Goal: Find specific page/section: Find specific page/section

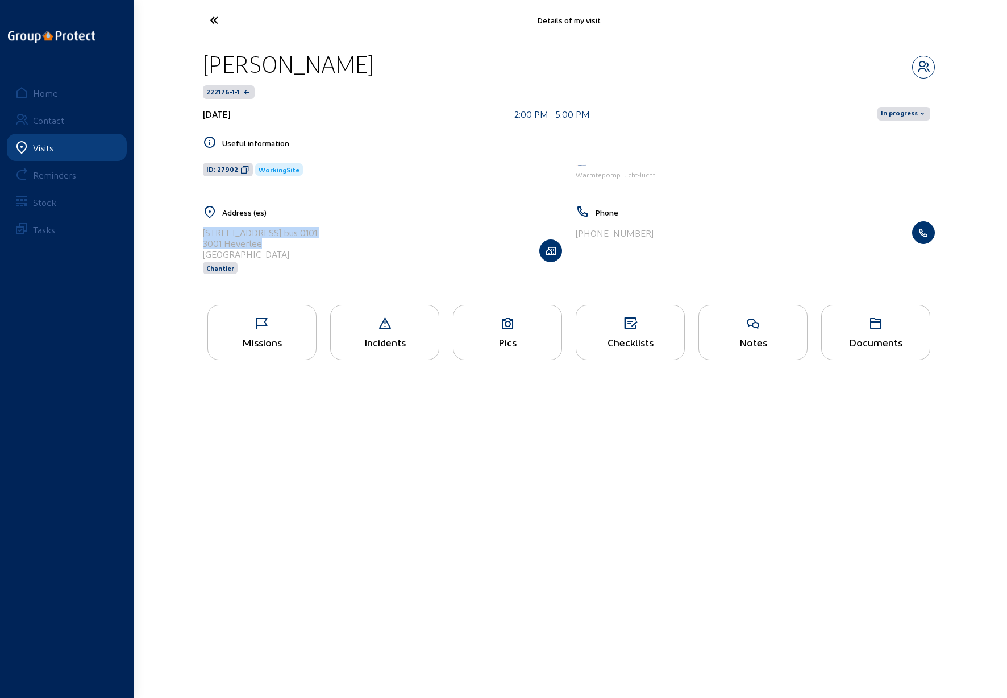
drag, startPoint x: 198, startPoint y: 25, endPoint x: 207, endPoint y: 24, distance: 9.2
click at [204, 24] on div at bounding box center [256, 20] width 125 height 27
click at [213, 18] on icon at bounding box center [256, 20] width 105 height 20
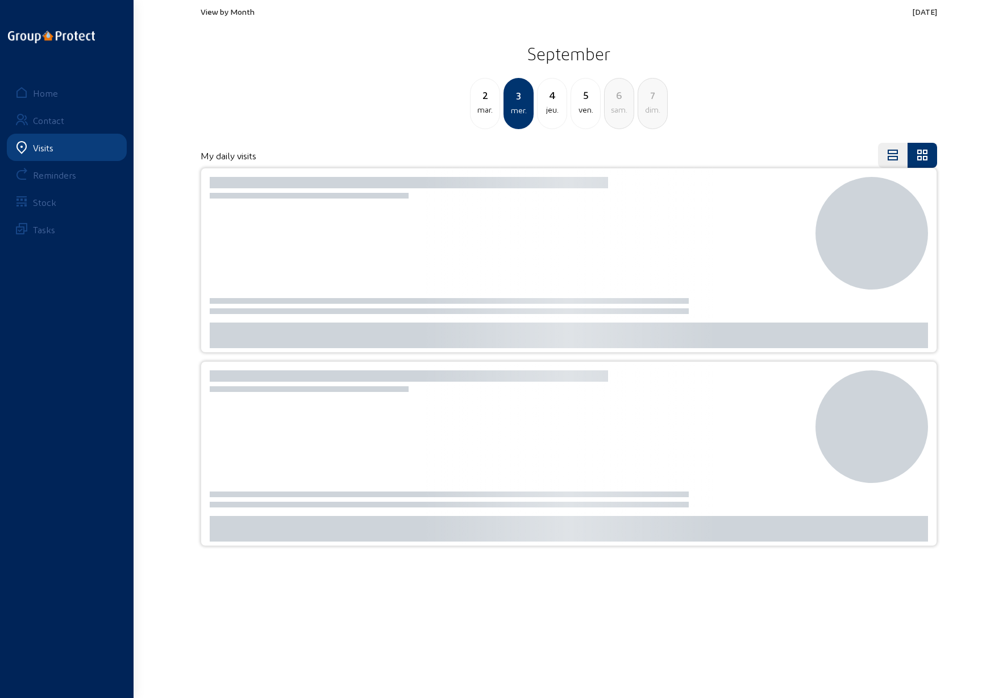
click at [484, 105] on div "mar." at bounding box center [485, 110] width 29 height 14
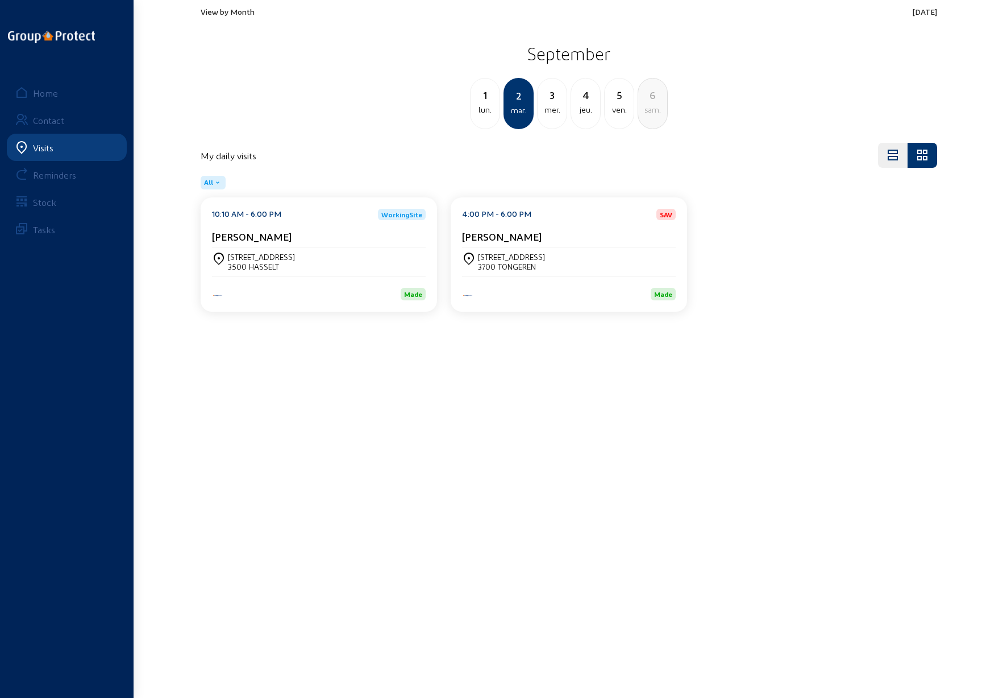
click at [554, 106] on div "mer." at bounding box center [552, 110] width 29 height 14
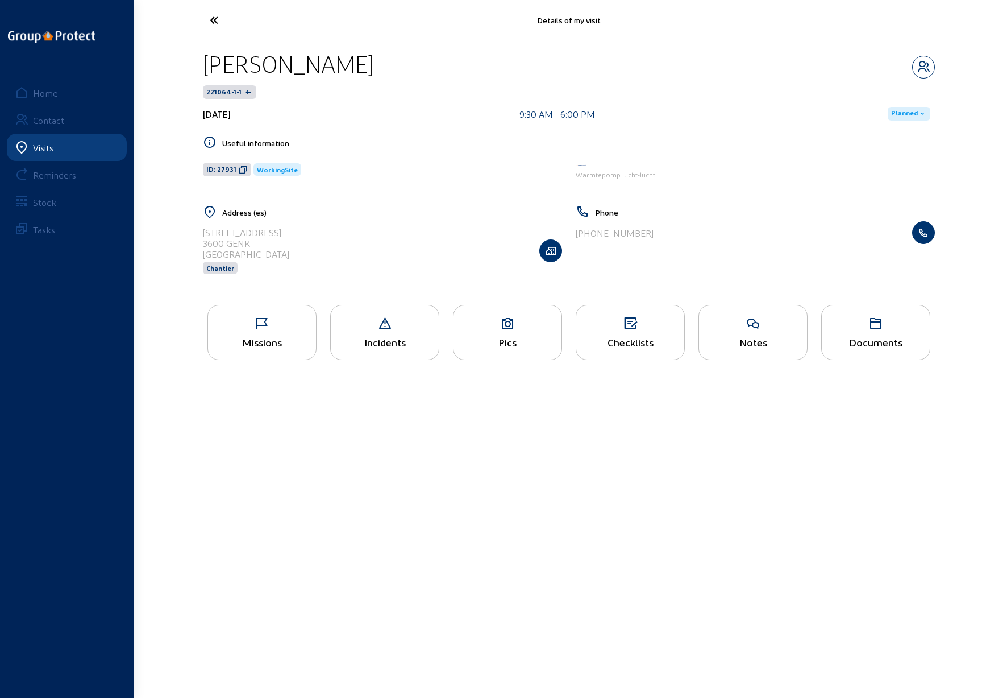
click at [487, 336] on div "Pics" at bounding box center [508, 342] width 108 height 12
